Goal: Book appointment/travel/reservation

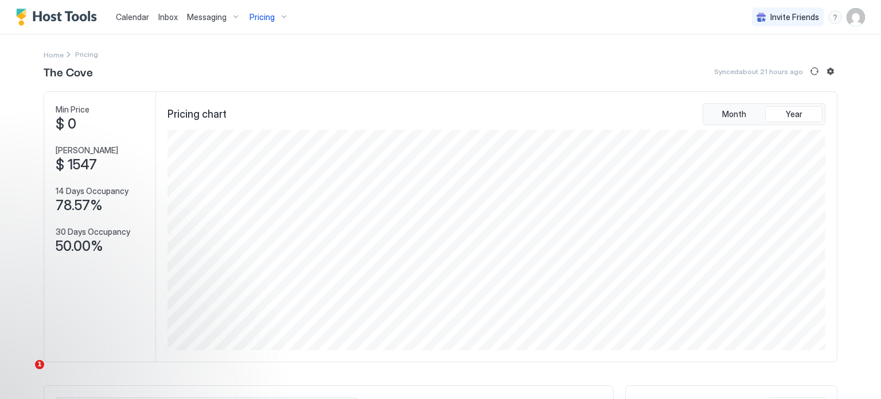
scroll to position [220, 661]
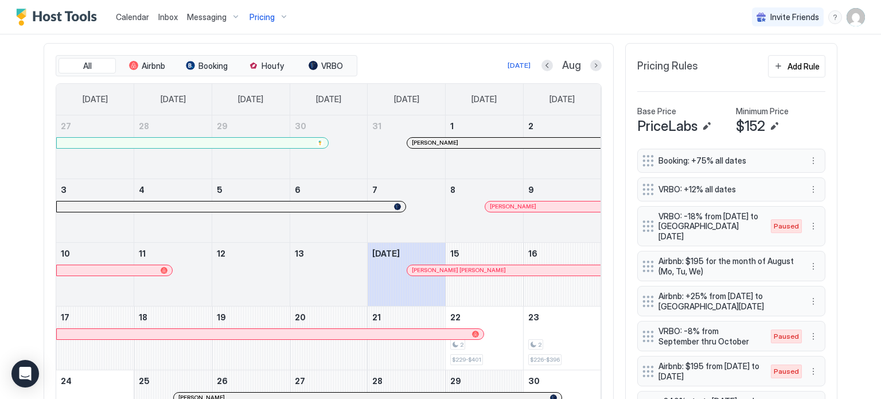
scroll to position [333, 0]
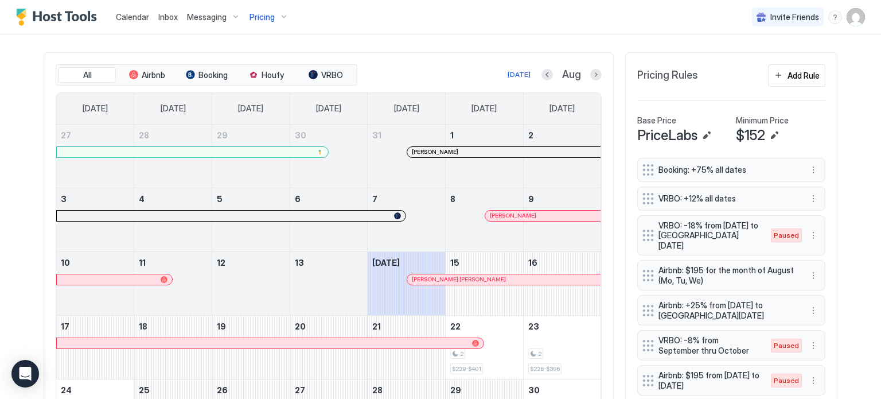
drag, startPoint x: 0, startPoint y: 0, endPoint x: 486, endPoint y: 63, distance: 490.3
click at [486, 63] on div "All Airbnb Booking Houfy VRBO [DATE] Aug [DATE] [DATE] [DATE] [DATE] [DATE] [DA…" at bounding box center [329, 285] width 570 height 467
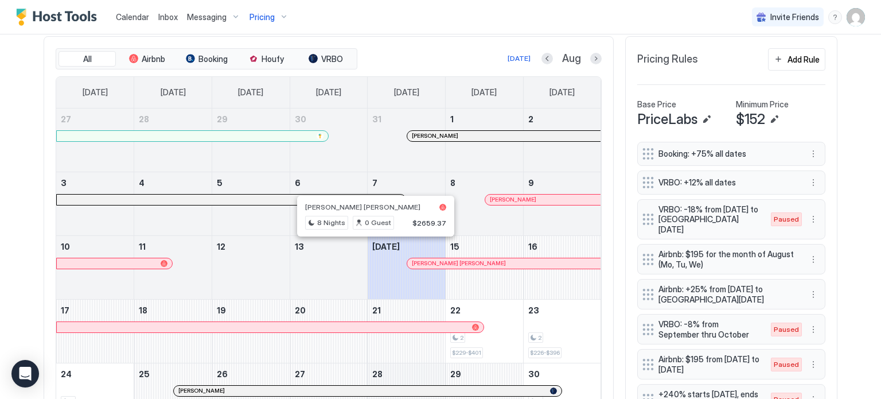
scroll to position [346, 0]
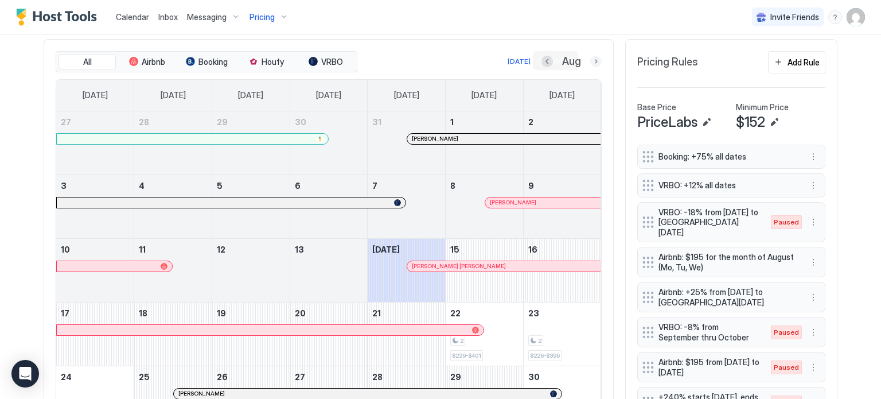
click at [590, 63] on button "Next month" at bounding box center [595, 61] width 11 height 11
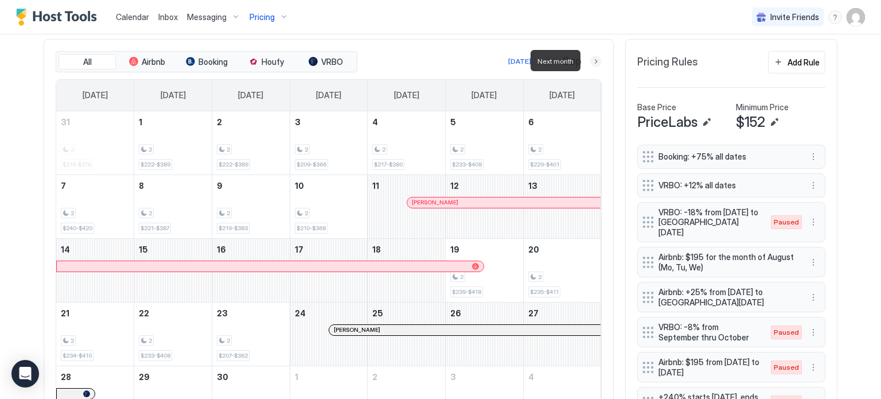
click at [590, 63] on button "Next month" at bounding box center [595, 61] width 11 height 11
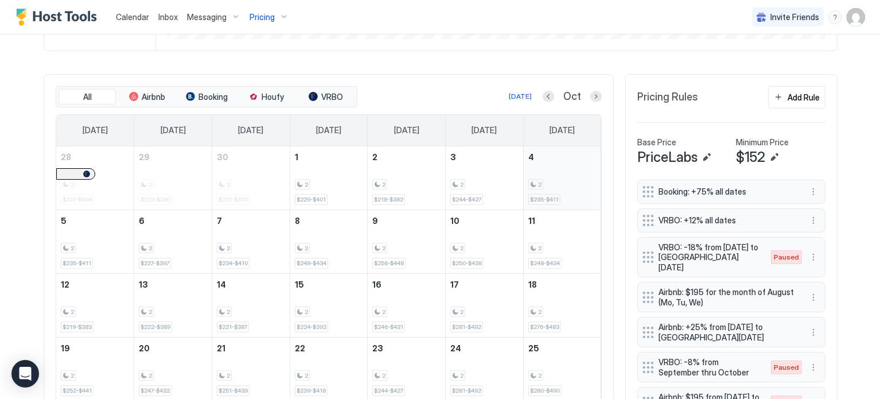
scroll to position [305, 0]
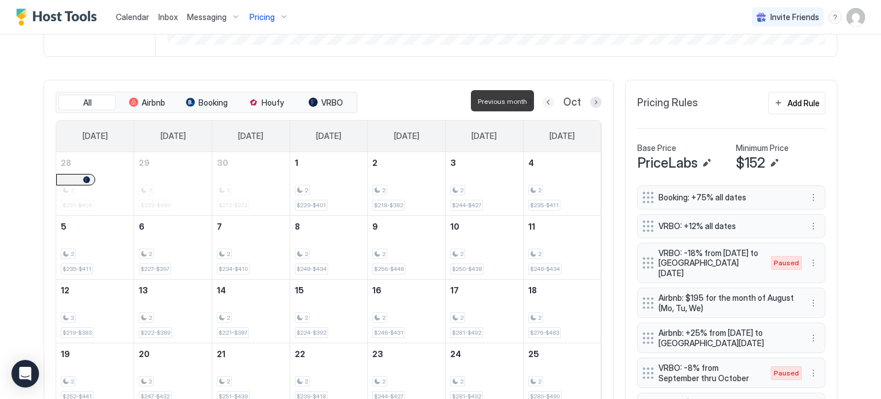
click at [544, 100] on button "Previous month" at bounding box center [547, 101] width 11 height 11
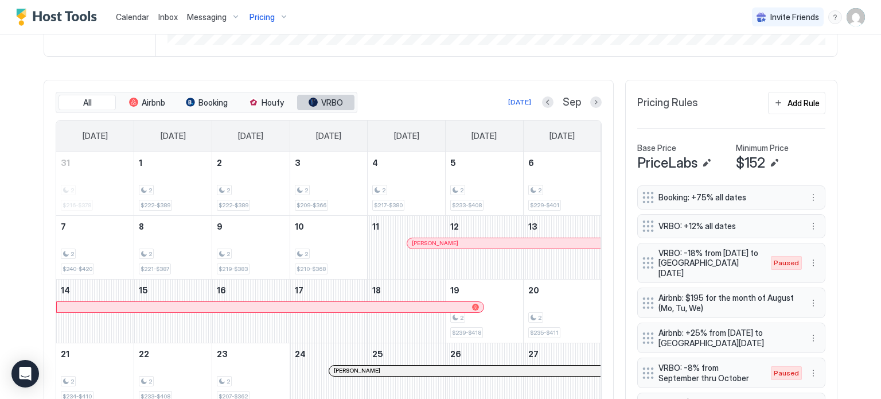
click at [321, 97] on span "VRBO" at bounding box center [332, 102] width 22 height 10
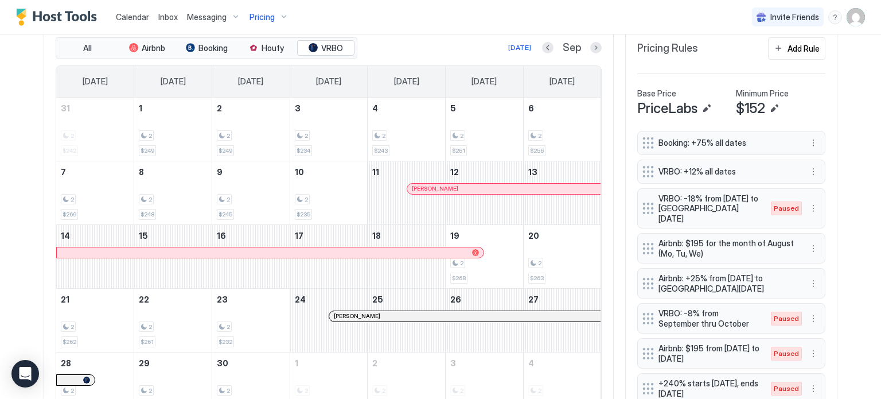
scroll to position [360, 0]
click at [331, 311] on div at bounding box center [335, 315] width 9 height 9
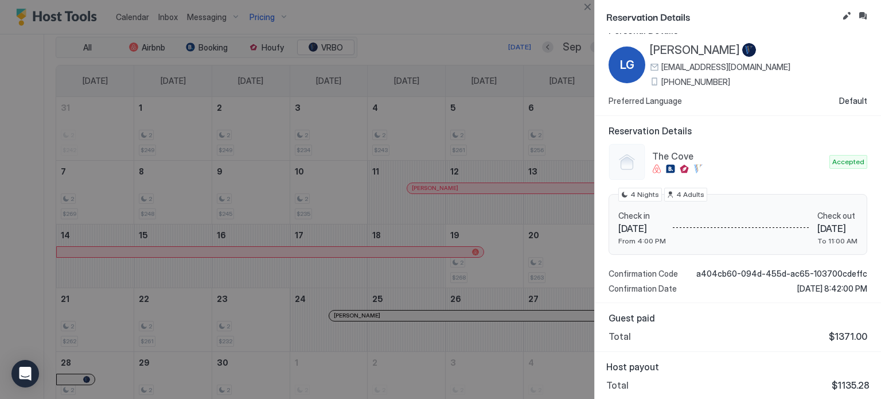
scroll to position [0, 0]
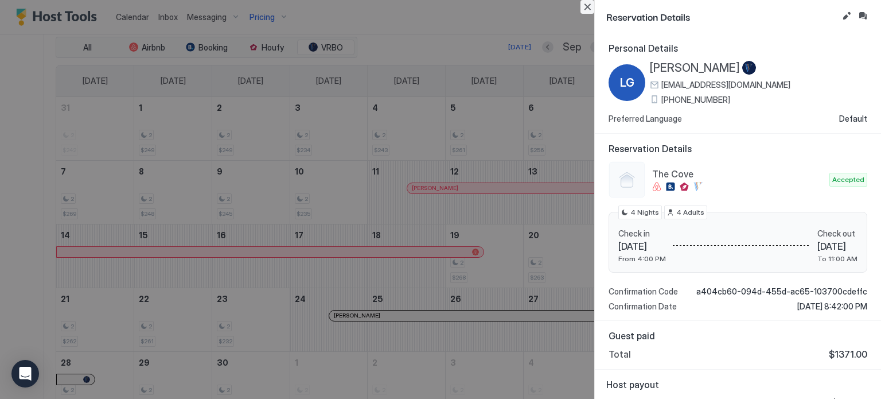
click at [587, 10] on button "Close" at bounding box center [587, 7] width 14 height 14
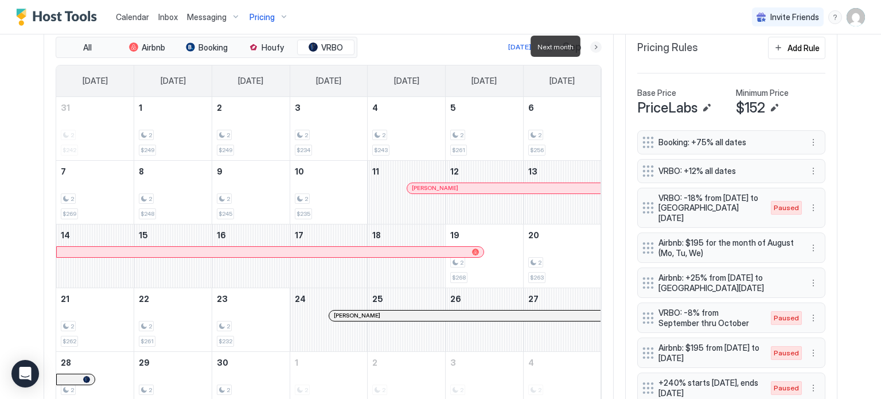
click at [590, 48] on button "Next month" at bounding box center [595, 46] width 11 height 11
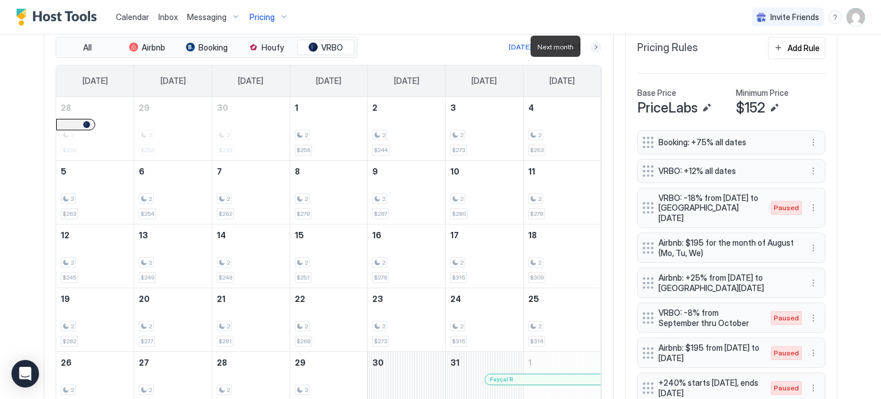
click at [590, 48] on button "Next month" at bounding box center [595, 46] width 11 height 11
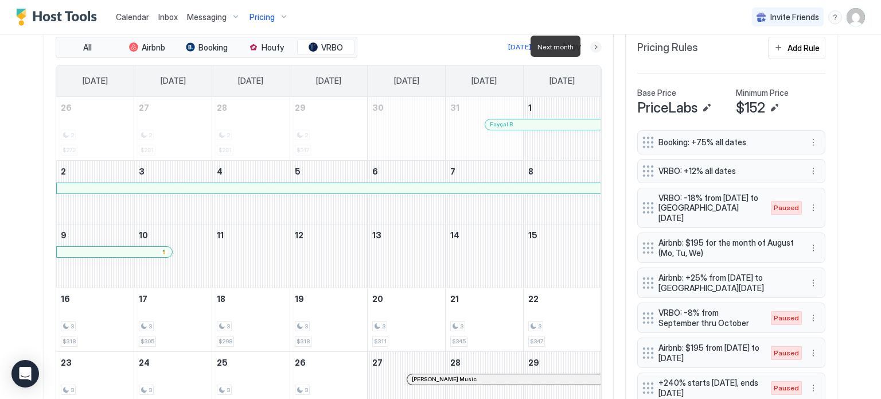
click at [592, 48] on button "Next month" at bounding box center [595, 46] width 11 height 11
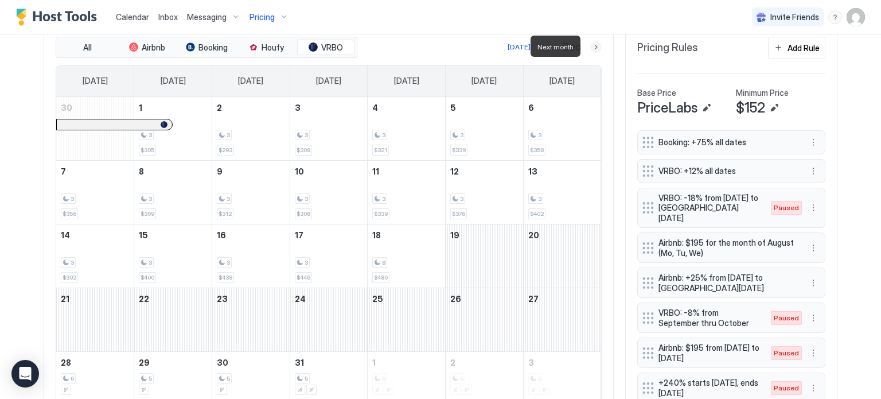
click at [592, 48] on button "Next month" at bounding box center [595, 46] width 11 height 11
